Goal: Information Seeking & Learning: Learn about a topic

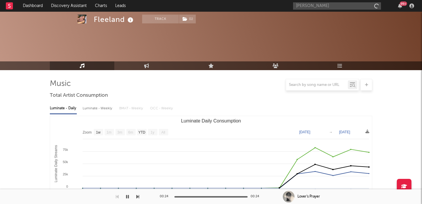
select select "1w"
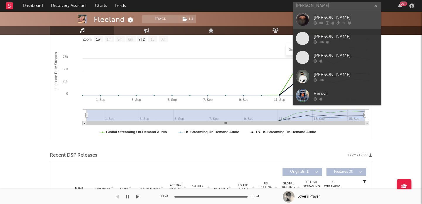
type input "[PERSON_NAME]"
click at [325, 14] on link "[PERSON_NAME]" at bounding box center [337, 19] width 88 height 19
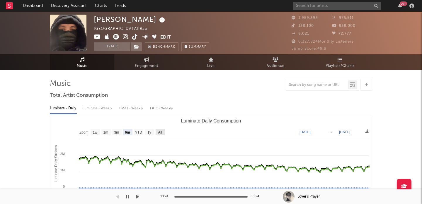
click at [160, 132] on text "All" at bounding box center [160, 133] width 4 height 4
select select "All"
type input "2021-03-31"
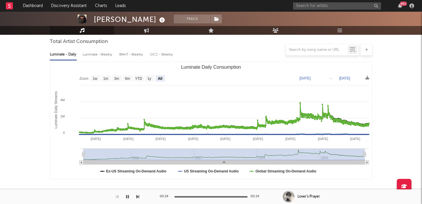
scroll to position [55, 0]
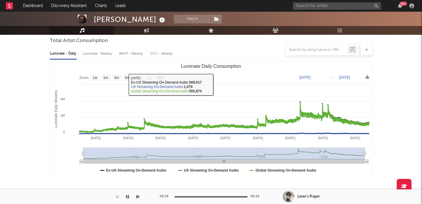
click at [99, 53] on div at bounding box center [211, 50] width 322 height 12
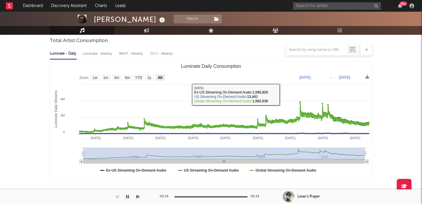
click at [105, 53] on div at bounding box center [211, 50] width 322 height 12
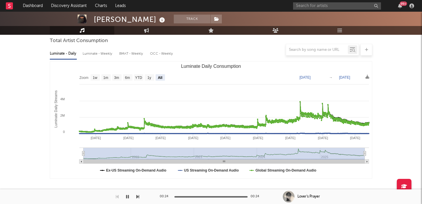
click at [105, 56] on div "Luminate - Weekly" at bounding box center [98, 54] width 31 height 10
select select "6m"
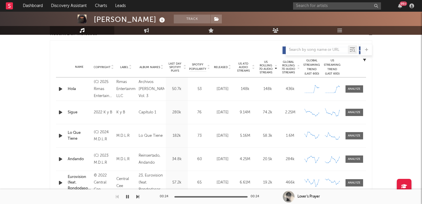
scroll to position [192, 0]
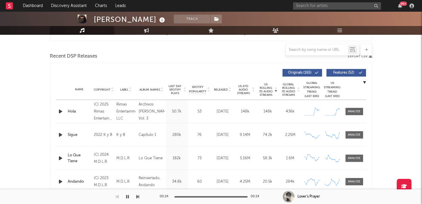
click at [339, 74] on span "Features ( 52 )" at bounding box center [343, 73] width 27 height 4
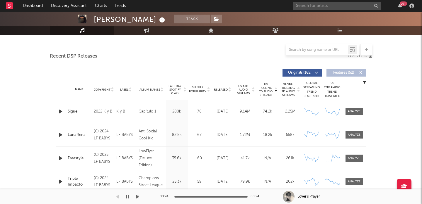
click at [223, 89] on span "Released" at bounding box center [221, 90] width 14 height 4
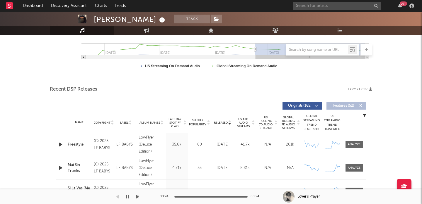
scroll to position [164, 0]
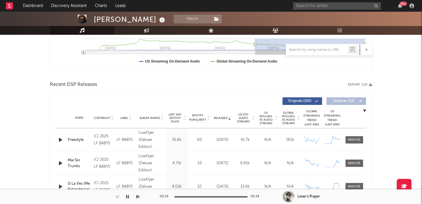
click at [301, 54] on div at bounding box center [322, 50] width 73 height 12
click at [301, 53] on div at bounding box center [322, 50] width 73 height 12
click at [300, 51] on input "text" at bounding box center [317, 50] width 62 height 5
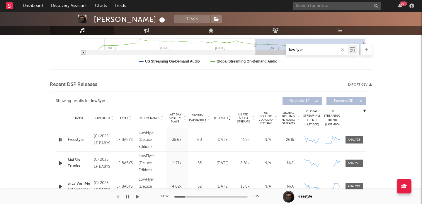
click at [128, 195] on icon "button" at bounding box center [127, 197] width 3 height 5
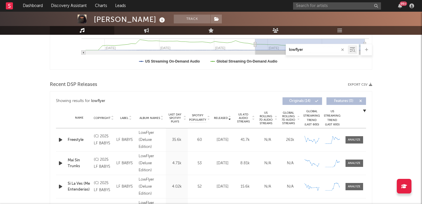
click at [305, 50] on input "lowflyer" at bounding box center [317, 50] width 62 height 5
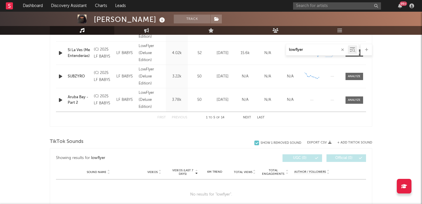
scroll to position [313, 0]
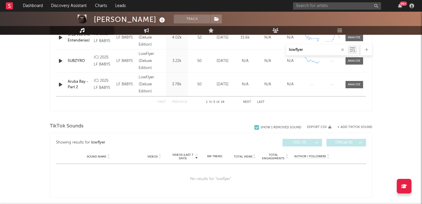
click at [247, 102] on button "Next" at bounding box center [247, 102] width 8 height 3
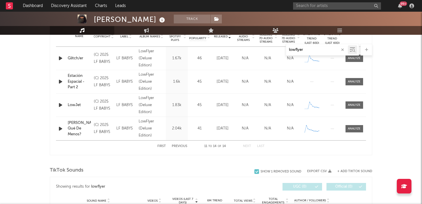
scroll to position [239, 0]
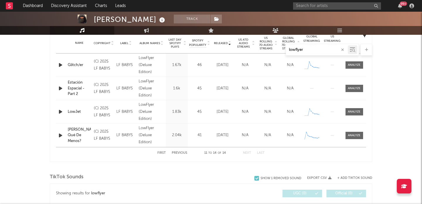
click at [162, 153] on button "First" at bounding box center [161, 153] width 8 height 3
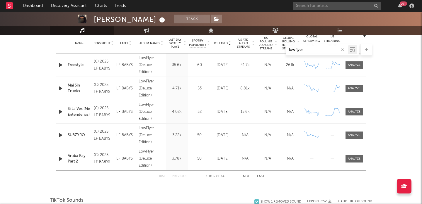
type input "lowflyer"
click at [248, 179] on div "First Previous 1 to 5 of 14 Next Last" at bounding box center [210, 176] width 107 height 11
click at [248, 176] on button "Next" at bounding box center [247, 176] width 8 height 3
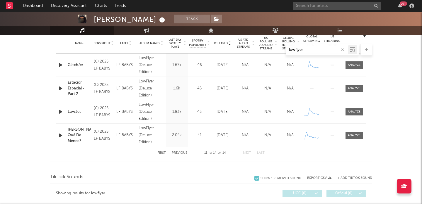
click at [248, 176] on div "TikTok Sounds" at bounding box center [211, 178] width 322 height 10
click at [178, 153] on button "Previous" at bounding box center [180, 153] width 16 height 3
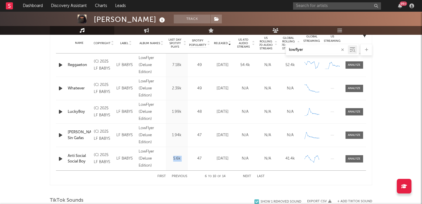
click at [178, 153] on div "Last Day Spotify Plays 5.6k" at bounding box center [177, 158] width 22 height 23
click at [184, 176] on button "Previous" at bounding box center [180, 176] width 16 height 3
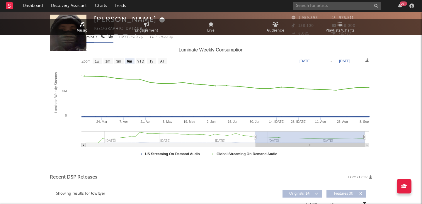
scroll to position [0, 0]
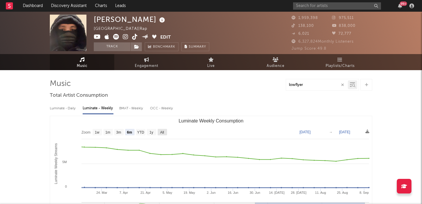
click at [163, 132] on text "All" at bounding box center [162, 133] width 4 height 4
select select "All"
type input "2024-05-30"
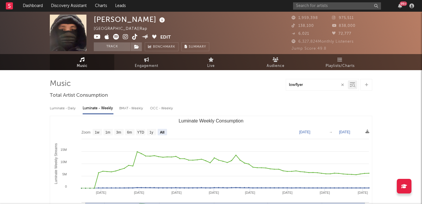
click at [61, 106] on div "Luminate - Daily" at bounding box center [63, 109] width 27 height 10
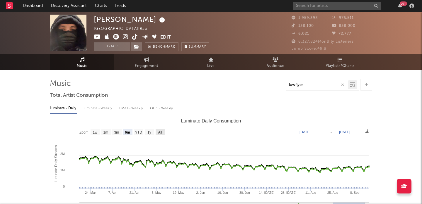
click at [159, 133] on text "All" at bounding box center [160, 133] width 4 height 4
select select "All"
type input "2021-03-31"
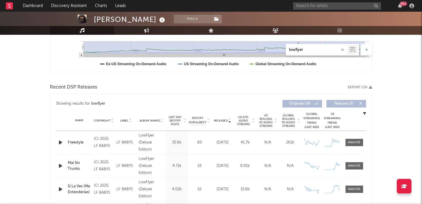
scroll to position [161, 0]
click at [266, 121] on span "US Rolling 7D Audio Streams" at bounding box center [266, 121] width 16 height 14
click at [218, 119] on div at bounding box center [197, 117] width 75 height 12
click at [344, 48] on icon "button" at bounding box center [342, 50] width 3 height 4
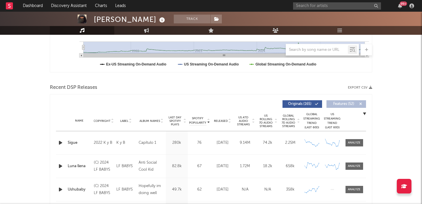
click at [268, 118] on span "US Rolling 7D Audio Streams" at bounding box center [266, 121] width 16 height 14
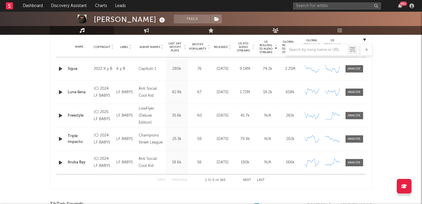
scroll to position [235, 0]
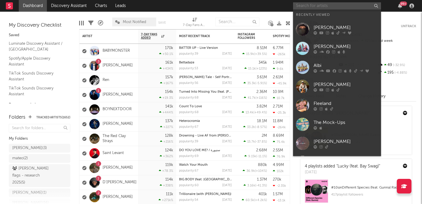
click at [321, 6] on input "text" at bounding box center [337, 5] width 88 height 7
